Goal: Task Accomplishment & Management: Manage account settings

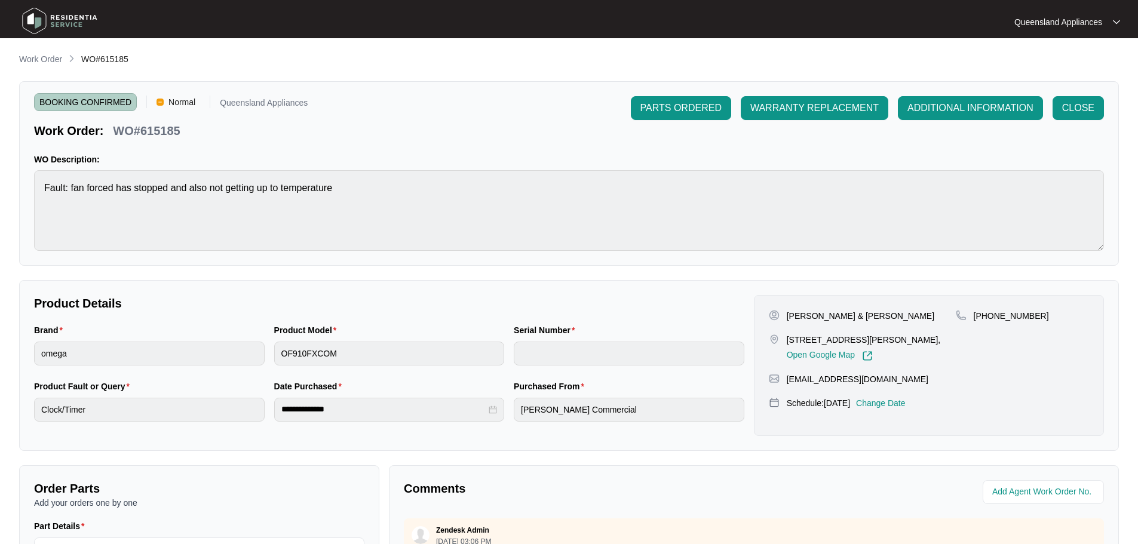
click at [54, 16] on img at bounding box center [60, 21] width 84 height 36
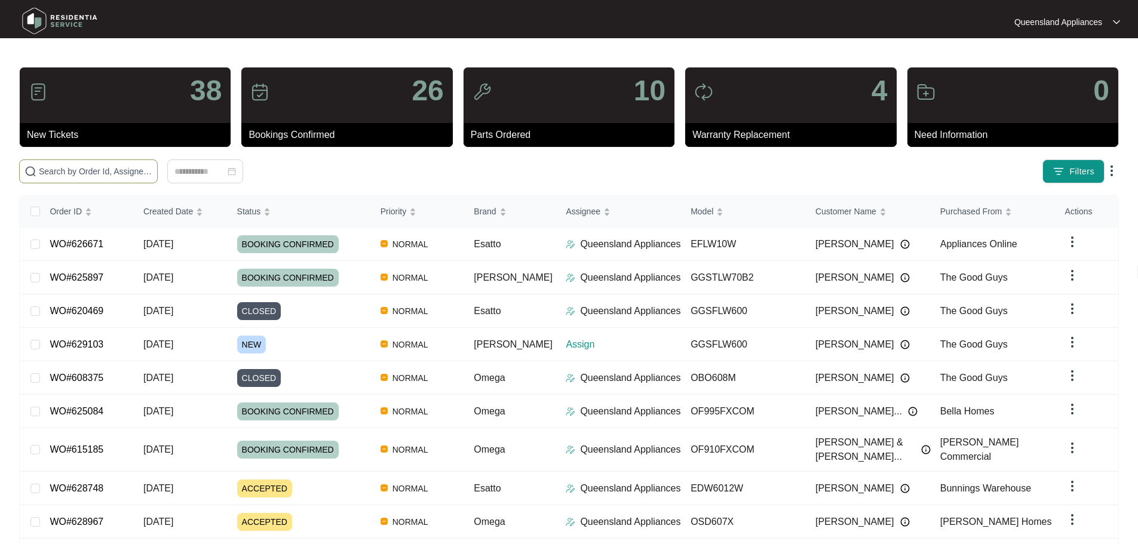
click at [72, 163] on span at bounding box center [88, 171] width 139 height 24
paste input "629103"
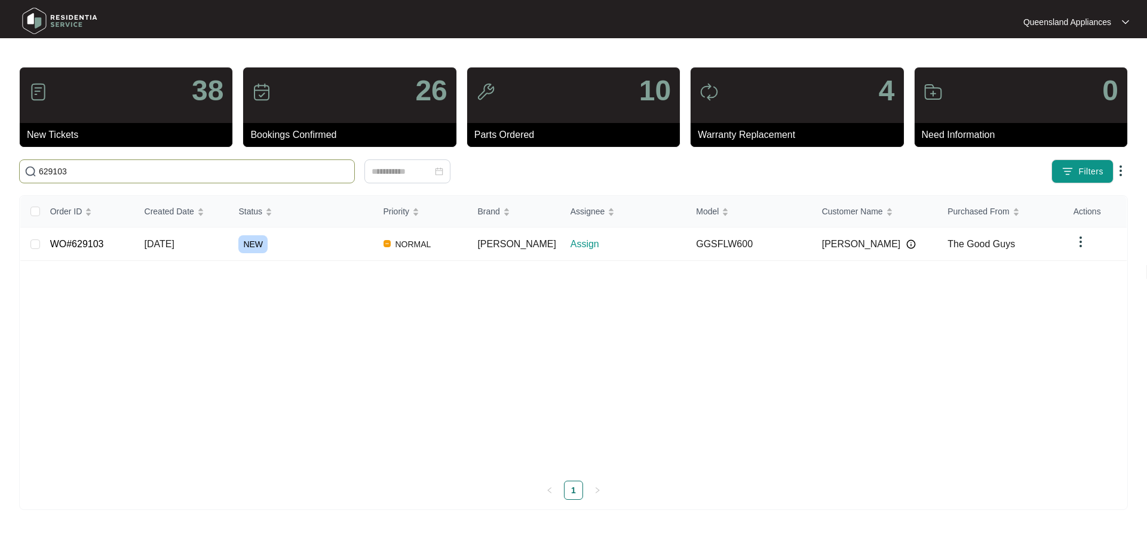
type input "629103"
click at [413, 247] on span "NORMAL" at bounding box center [413, 244] width 45 height 14
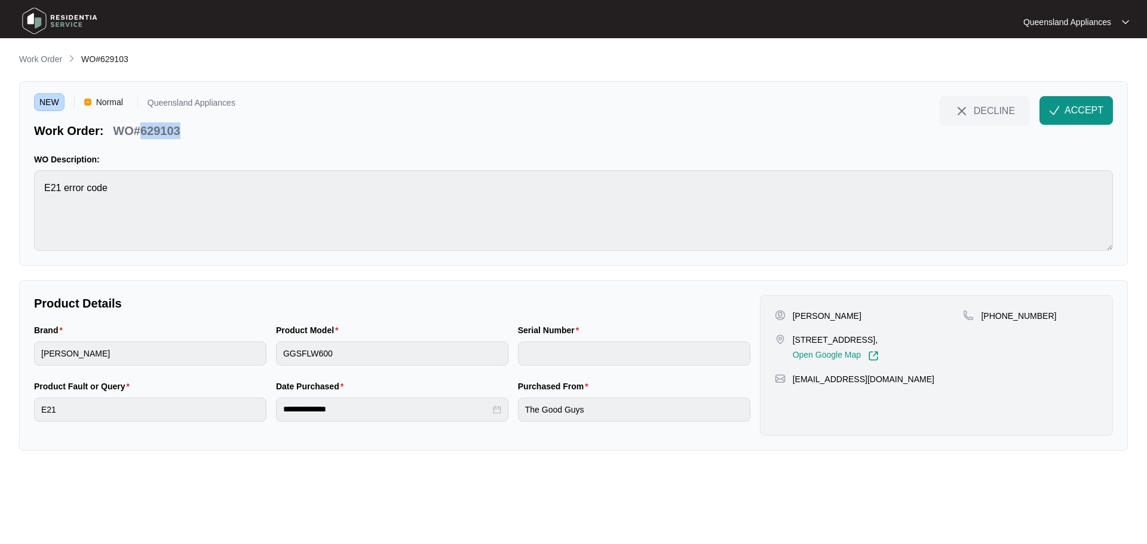
drag, startPoint x: 181, startPoint y: 130, endPoint x: 142, endPoint y: 130, distance: 38.8
click at [142, 130] on div "WO#629103" at bounding box center [146, 128] width 76 height 21
copy p "629103"
drag, startPoint x: 1040, startPoint y: 317, endPoint x: 993, endPoint y: 323, distance: 47.0
click at [993, 323] on div "[PHONE_NUMBER]" at bounding box center [1030, 335] width 135 height 51
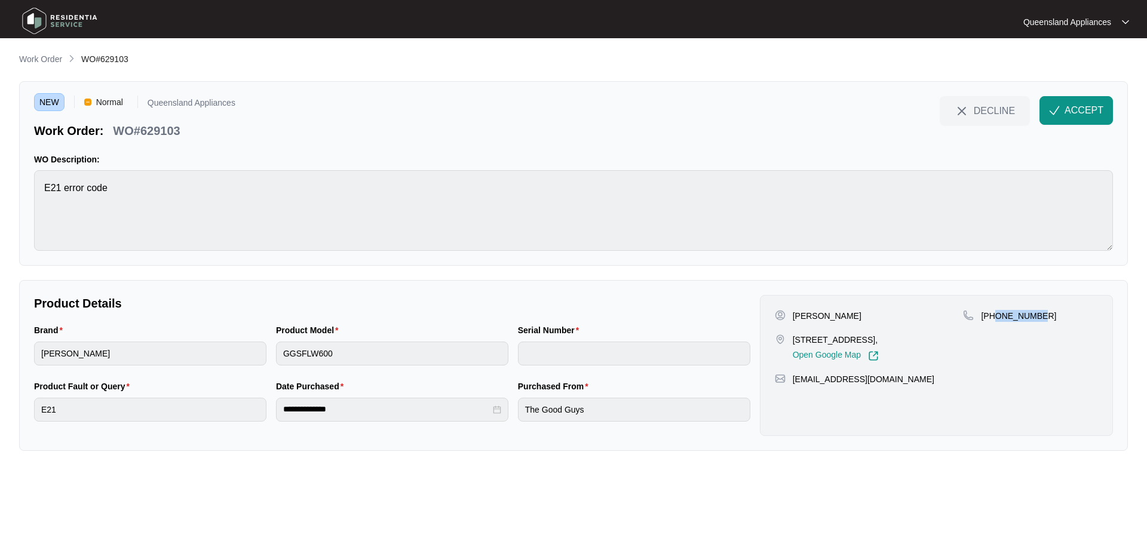
copy p "401795236"
click at [1084, 100] on button "ACCEPT" at bounding box center [1075, 110] width 73 height 29
